Goal: Information Seeking & Learning: Find specific fact

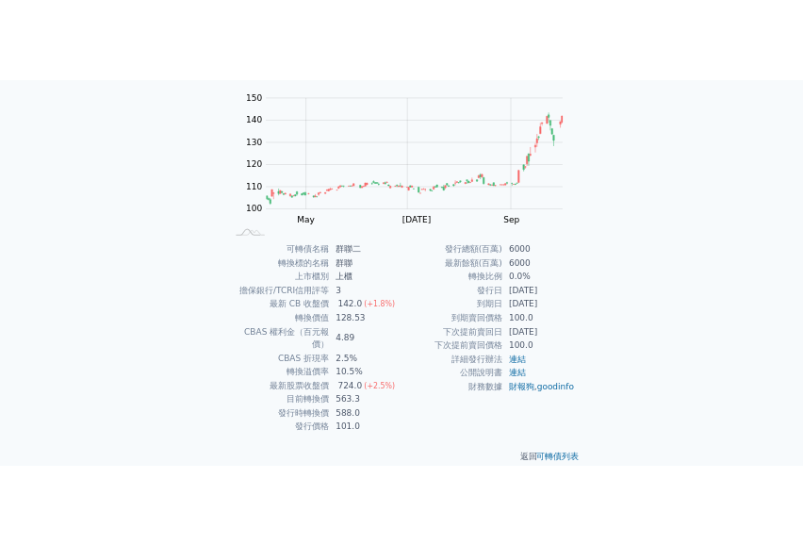
scroll to position [185, 0]
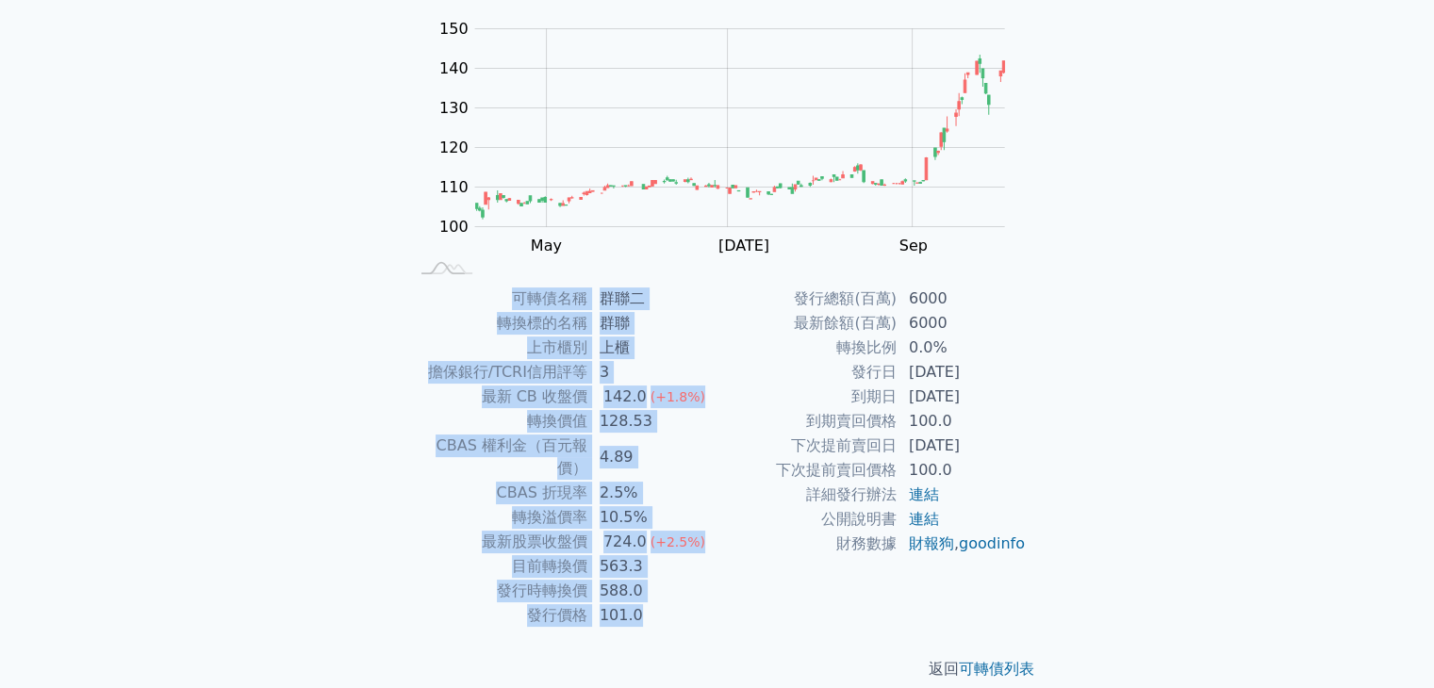
drag, startPoint x: 426, startPoint y: 291, endPoint x: 993, endPoint y: 600, distance: 645.1
click at [993, 600] on div "可轉債名稱 群聯二 轉換標的名稱 群聯 上市櫃別 上櫃 擔保銀行/TCRI信用評等 3 最新 CB 收盤價 142.0 (+1.8%) 轉換價值 128.53…" at bounding box center [718, 457] width 664 height 341
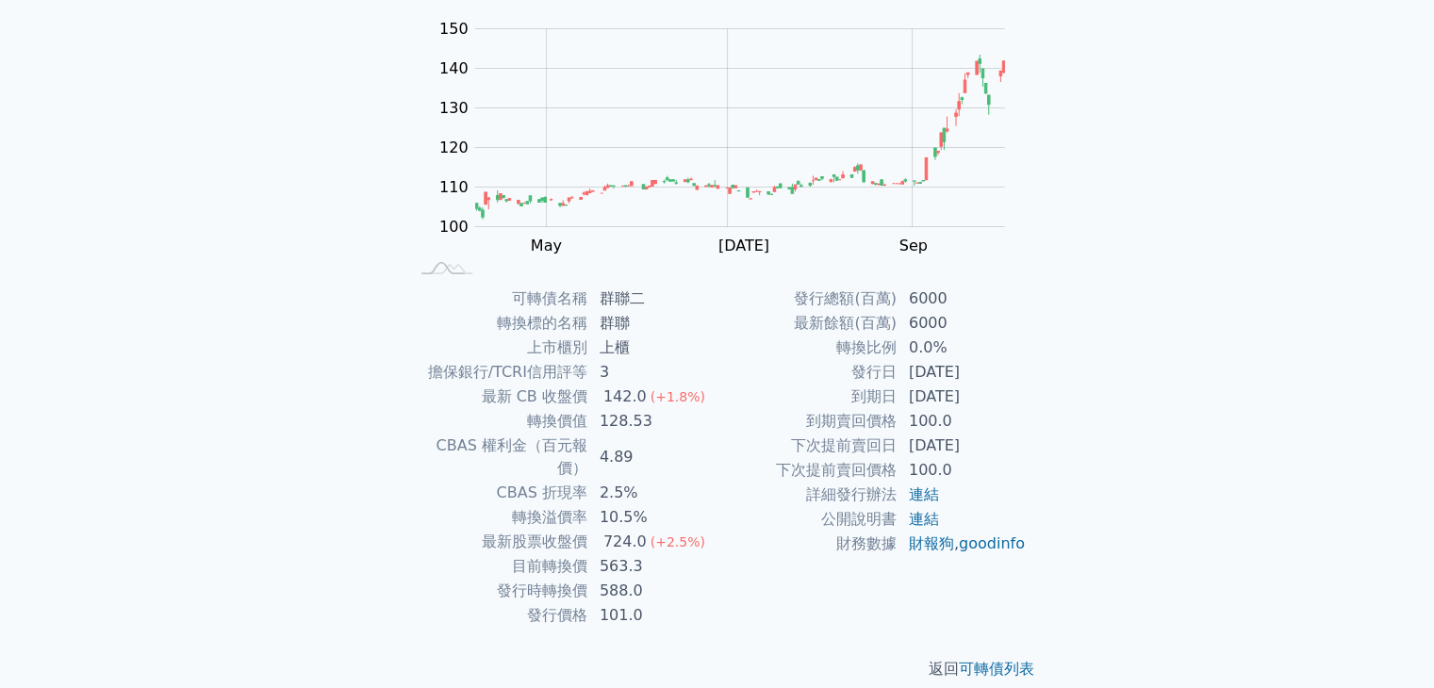
click at [404, 498] on div "可轉債名稱 群聯二 轉換標的名稱 群聯 上市櫃別 上櫃 擔保銀行/TCRI信用評等 3 最新 CB 收盤價 142.0 (+1.8%) 轉換價值 128.53…" at bounding box center [718, 457] width 664 height 341
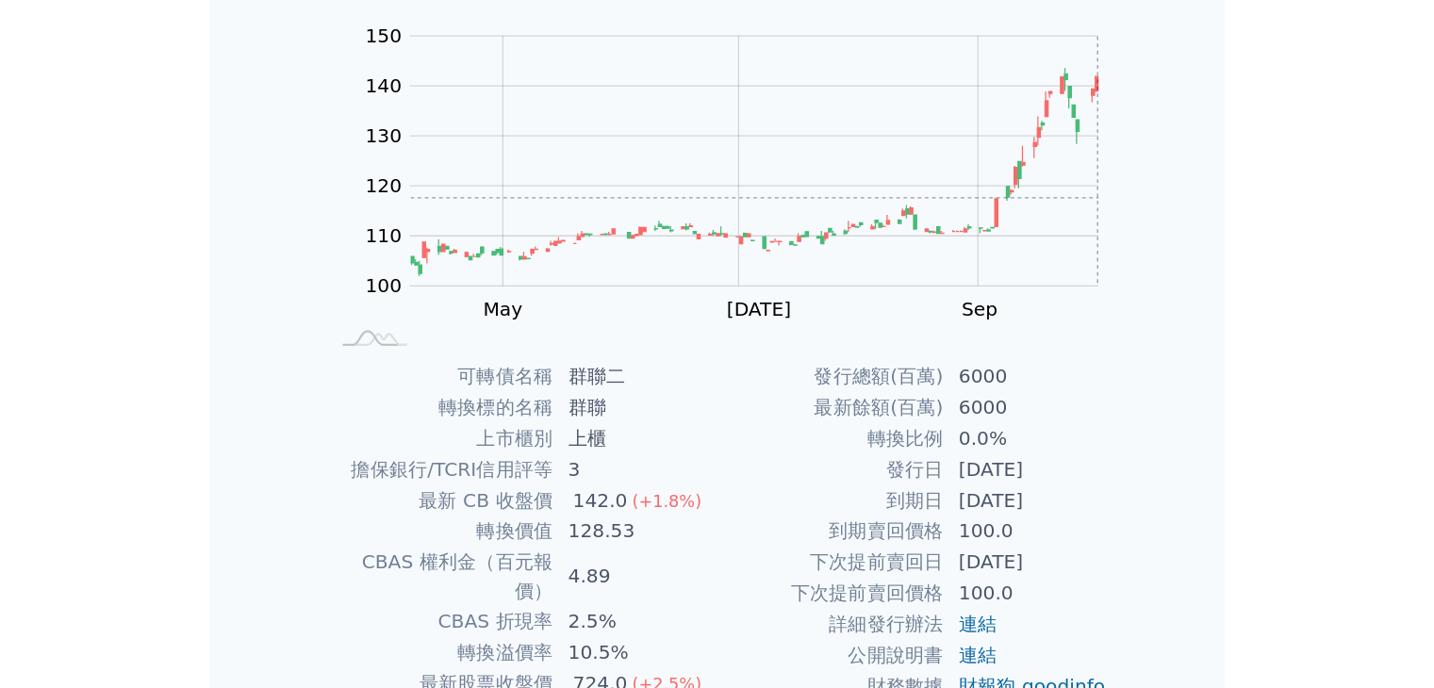
scroll to position [145, 0]
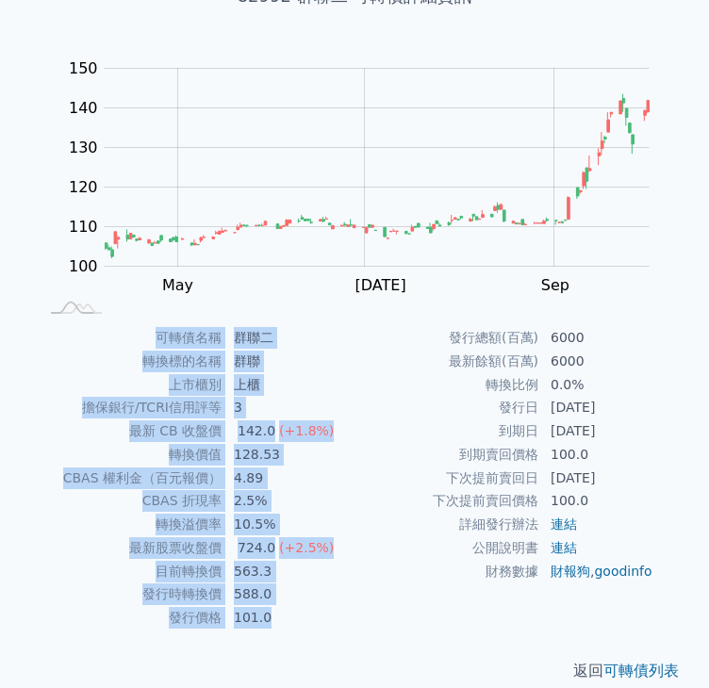
drag, startPoint x: 160, startPoint y: 336, endPoint x: 318, endPoint y: 588, distance: 297.8
click at [318, 588] on tbody "可轉債名稱 群聯二 轉換標的名稱 群聯 上市櫃別 上櫃 擔保銀行/TCRI信用評等 3 最新 CB 收盤價 142.0 (+1.8%) 轉換價值 128.53…" at bounding box center [196, 478] width 317 height 304
copy tbody "可轉債名稱 群聯二 轉換標的名稱 群聯 上市櫃別 上櫃 擔保銀行/TCRI信用評等 3 最新 CB 收盤價 142.0 (+1.8%) 轉換價值 128.53…"
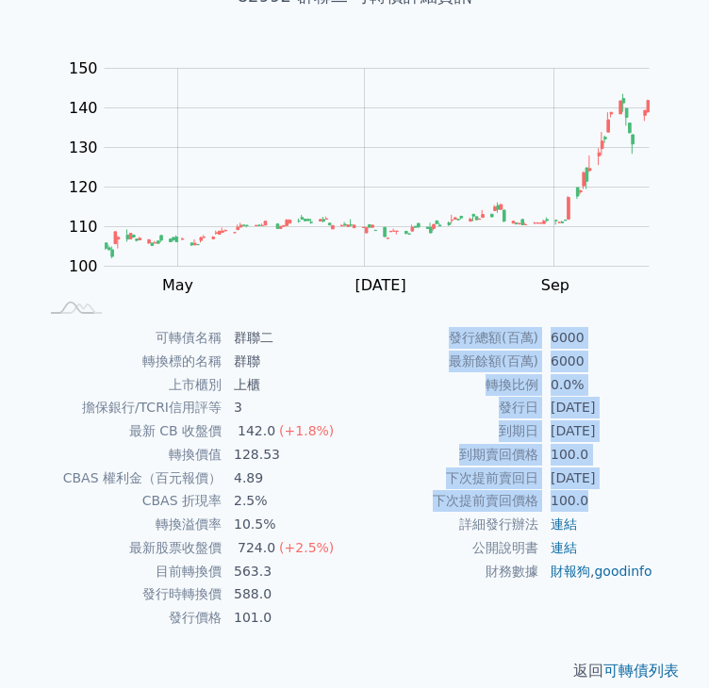
drag, startPoint x: 455, startPoint y: 337, endPoint x: 583, endPoint y: 484, distance: 194.5
click at [583, 484] on tbody "發行總額(百萬) 6000 最新餘額(百萬) 6000 轉換比例 0.0% 發行日 [DATE] 到期日 [DATE] 到期賣回價格 100.0 下次提前賣回…" at bounding box center [513, 454] width 317 height 256
copy tbody "發行總額(百萬) 6000 最新餘額(百萬) 6000 轉換比例 0.0% 發行日 [DATE] 到期日 [DATE] 到期賣回價格 100.0 下次提前賣回…"
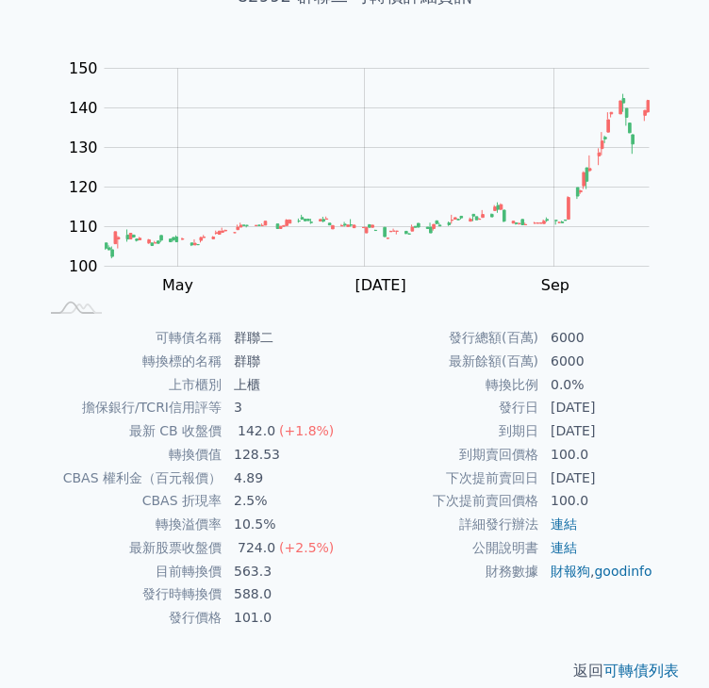
click at [373, 586] on div "發行總額(百萬) 6000 最新餘額(百萬) 6000 轉換比例 0.0% 發行日 [DATE] 到期日 [DATE] 到期賣回價格 100.0 下次提前賣回…" at bounding box center [513, 478] width 317 height 304
